Goal: Task Accomplishment & Management: Manage account settings

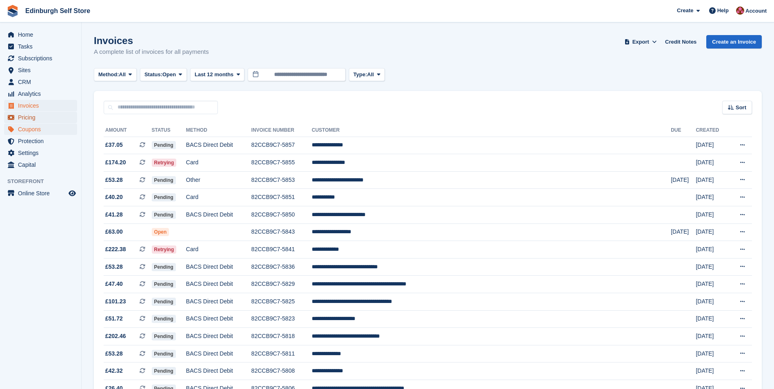
drag, startPoint x: 41, startPoint y: 117, endPoint x: 49, endPoint y: 125, distance: 11.0
click at [41, 117] on span "Pricing" at bounding box center [42, 117] width 49 height 11
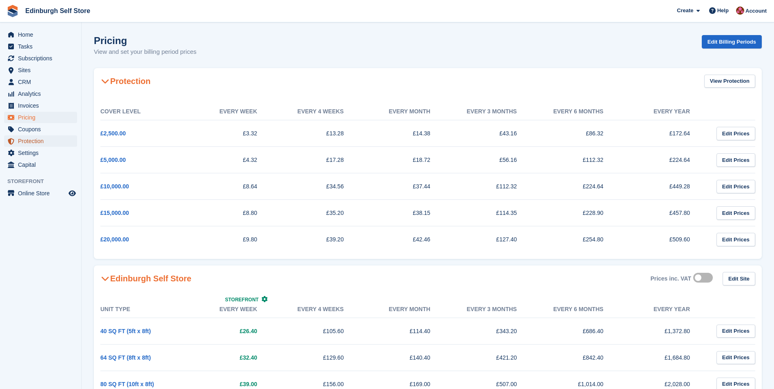
click at [47, 142] on span "Protection" at bounding box center [42, 140] width 49 height 11
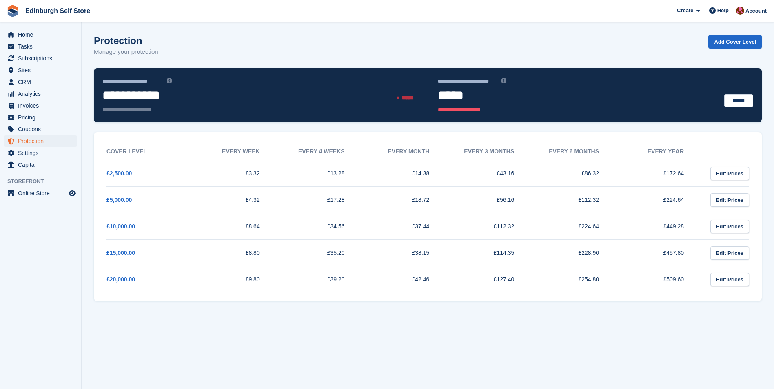
drag, startPoint x: 643, startPoint y: 277, endPoint x: 104, endPoint y: 144, distance: 555.2
click at [104, 144] on div "Cover Level Every week Every 4 weeks Every month Every 3 months Every 6 months …" at bounding box center [427, 216] width 655 height 165
drag, startPoint x: 104, startPoint y: 144, endPoint x: 128, endPoint y: 152, distance: 24.9
copy div "Cover Level Every week Every 4 weeks Every month Every 3 months Every 6 months …"
click at [32, 58] on span "Subscriptions" at bounding box center [42, 58] width 49 height 11
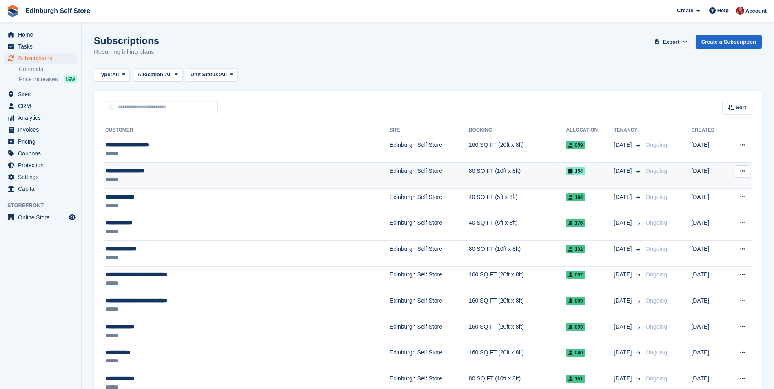
click at [389, 170] on td "Edinburgh Self Store" at bounding box center [428, 176] width 79 height 26
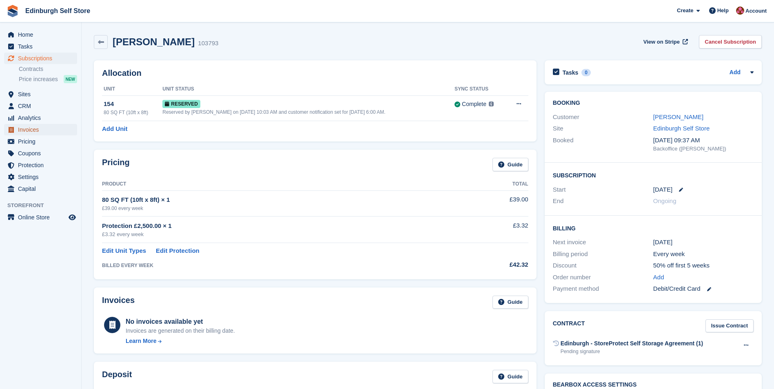
click at [47, 131] on span "Invoices" at bounding box center [42, 129] width 49 height 11
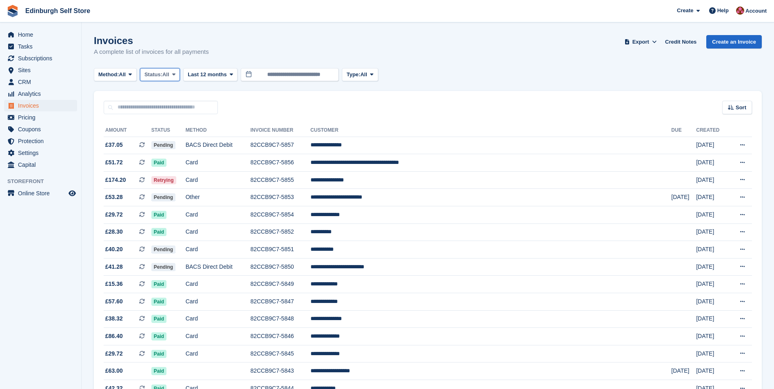
click at [175, 74] on icon at bounding box center [173, 74] width 3 height 5
click at [183, 138] on link "Open" at bounding box center [179, 138] width 71 height 15
